Goal: Obtain resource: Download file/media

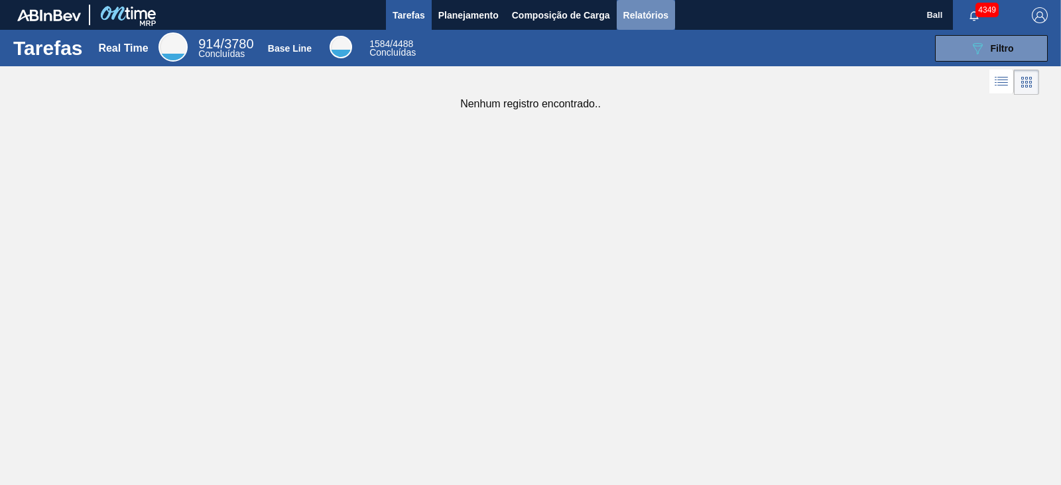
click at [641, 5] on button "Relatórios" at bounding box center [646, 15] width 58 height 30
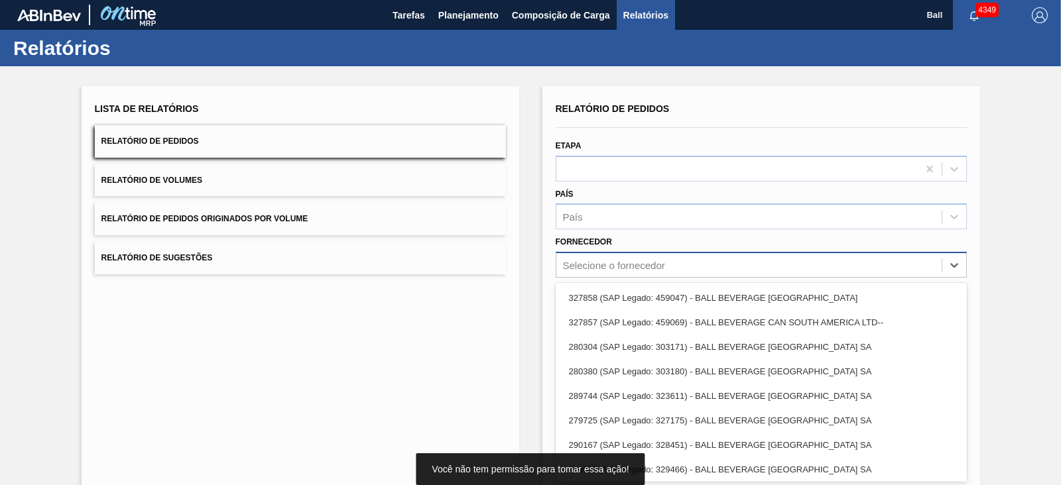
click at [690, 257] on div "Selecione o fornecedor" at bounding box center [748, 265] width 385 height 19
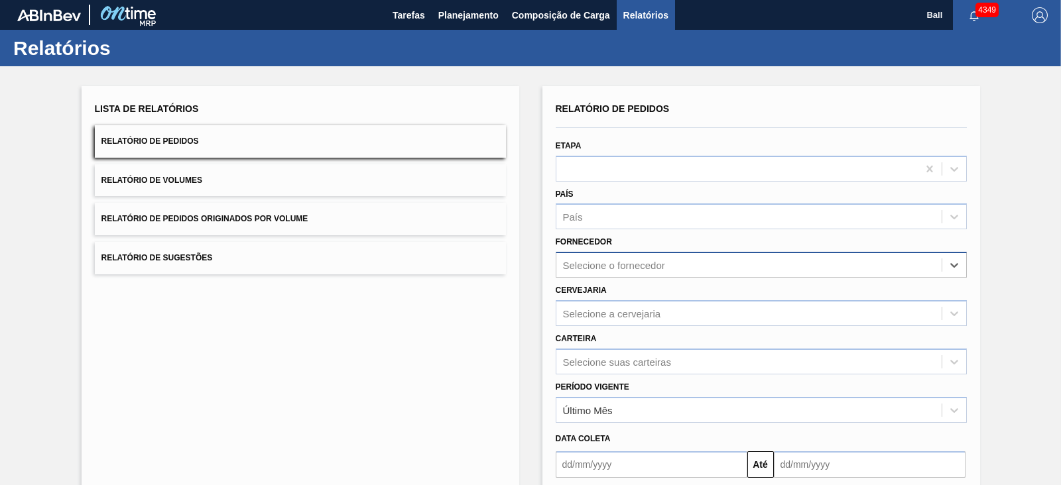
click at [680, 265] on div "Selecione o fornecedor" at bounding box center [748, 265] width 385 height 19
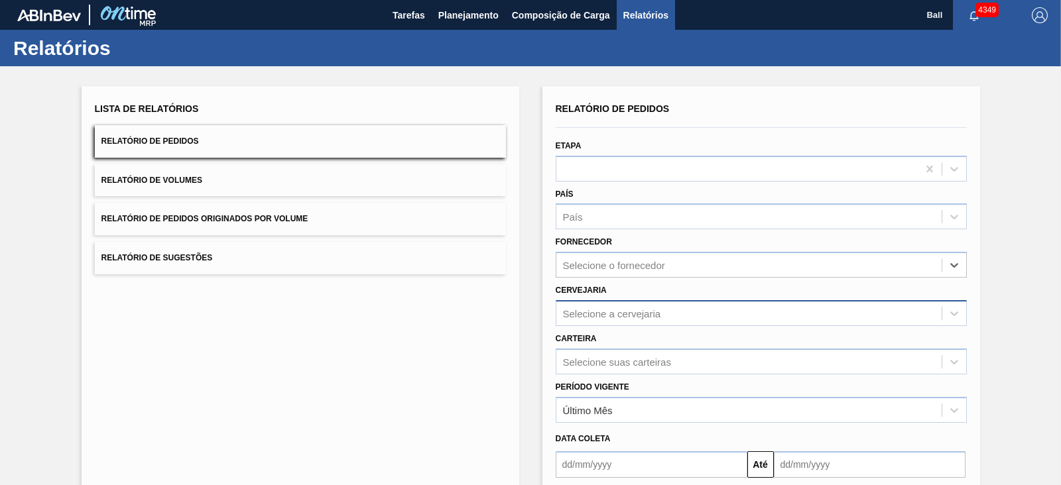
click at [665, 313] on div "Selecione a cervejaria" at bounding box center [761, 313] width 411 height 26
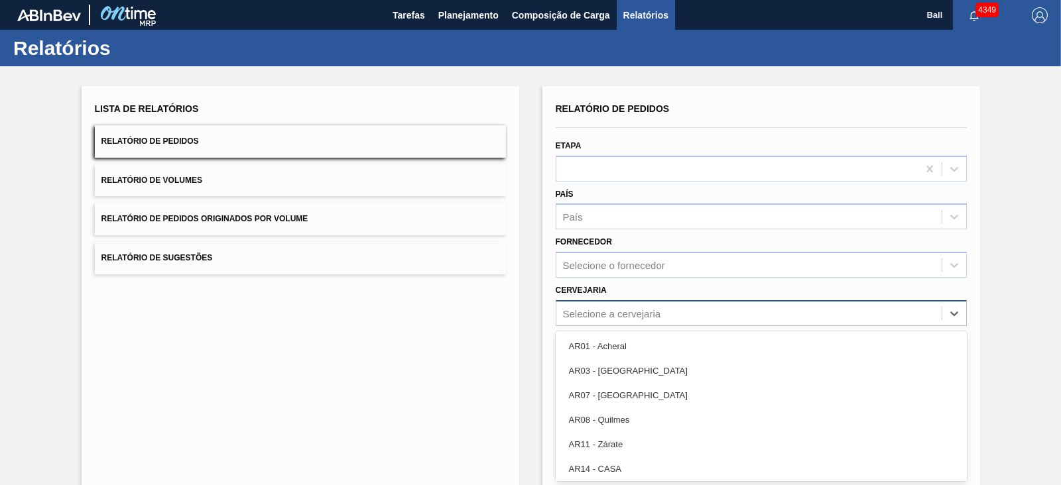
scroll to position [49, 0]
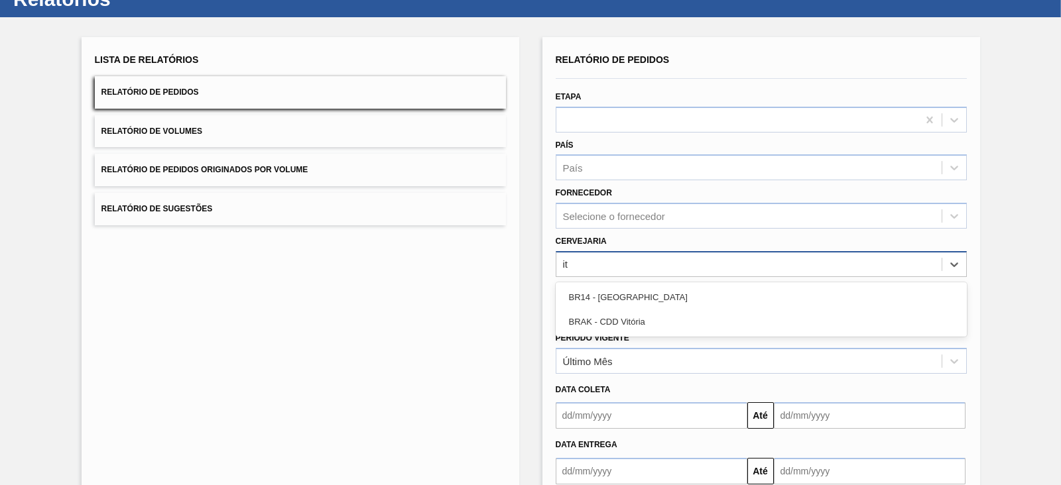
type input "i"
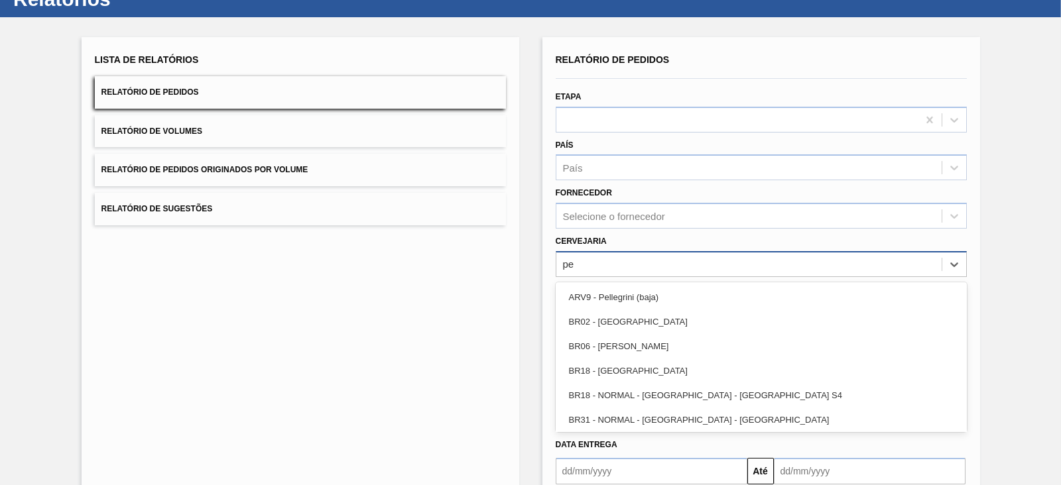
type input "per"
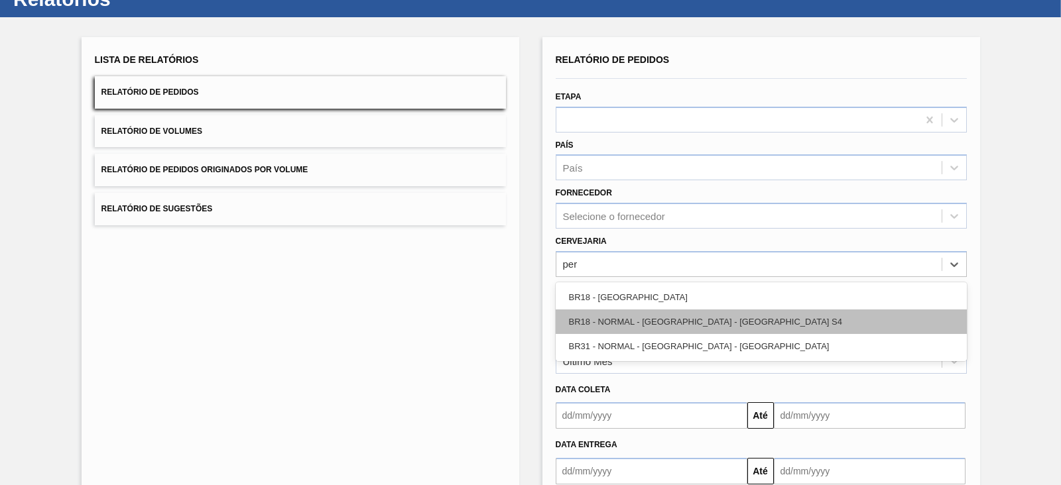
click at [651, 310] on div "BR18 - NORMAL - [GEOGRAPHIC_DATA] - [GEOGRAPHIC_DATA] S4" at bounding box center [761, 322] width 411 height 25
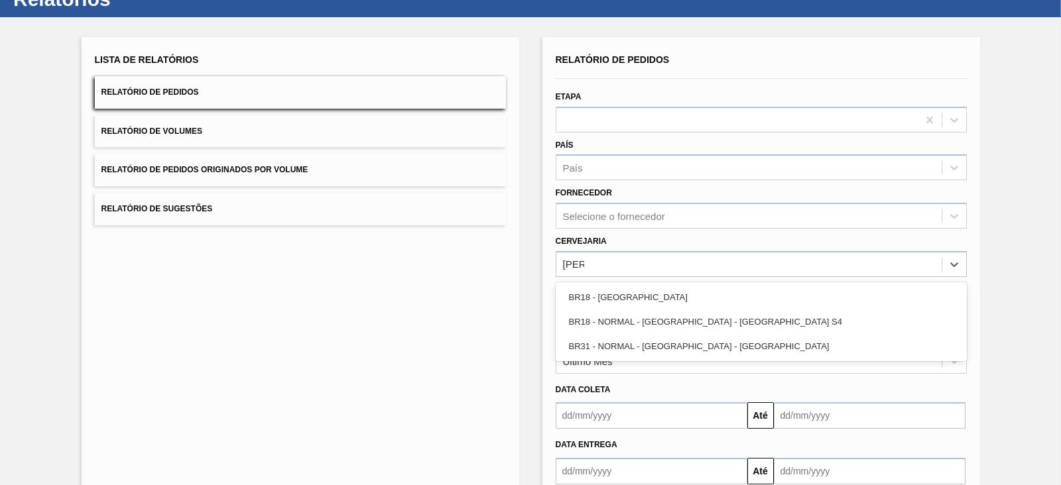
type input "pernam"
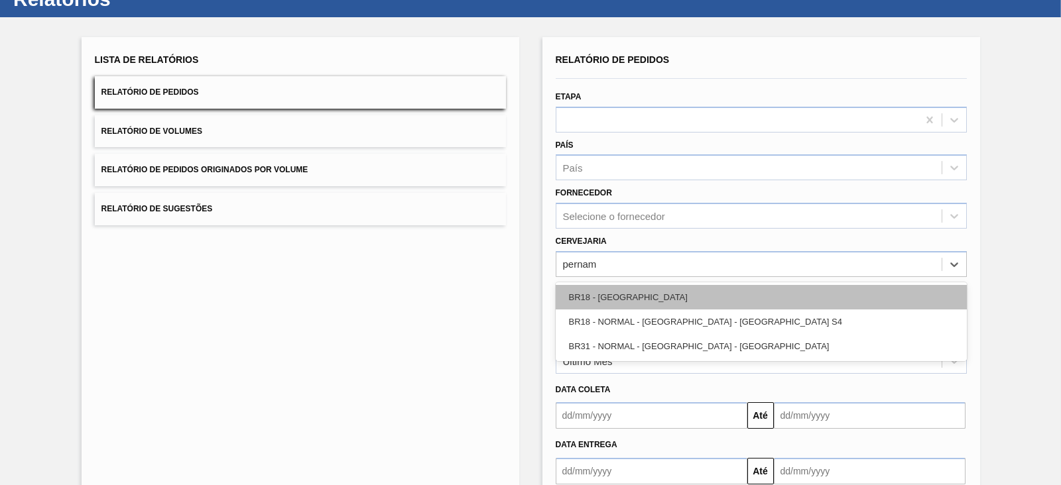
click at [611, 301] on div "BR18 - [GEOGRAPHIC_DATA]" at bounding box center [761, 297] width 411 height 25
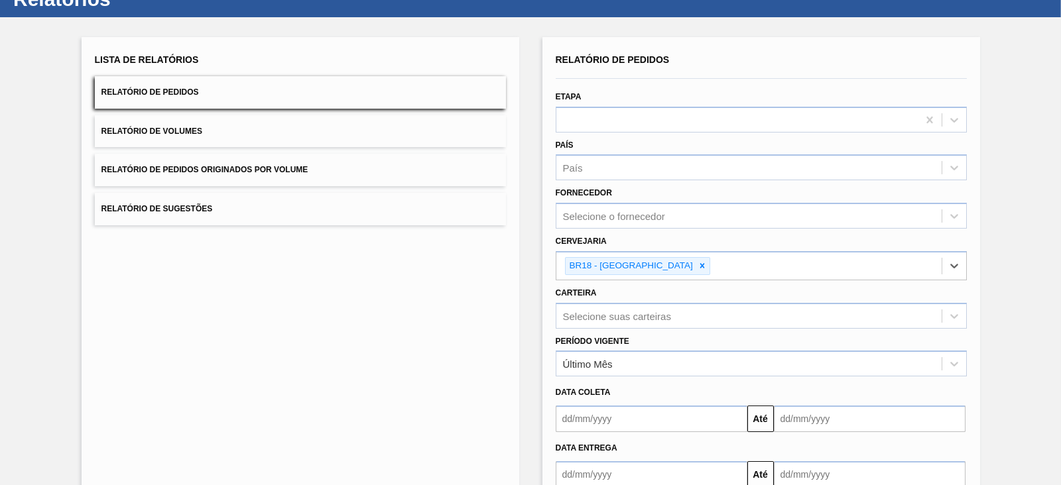
scroll to position [129, 0]
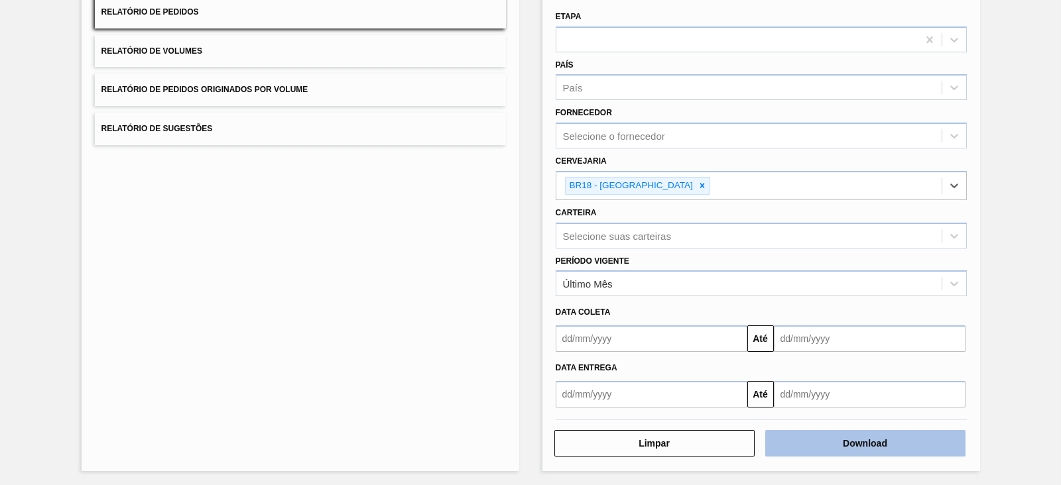
click at [812, 444] on button "Download" at bounding box center [865, 443] width 200 height 27
